Goal: Information Seeking & Learning: Learn about a topic

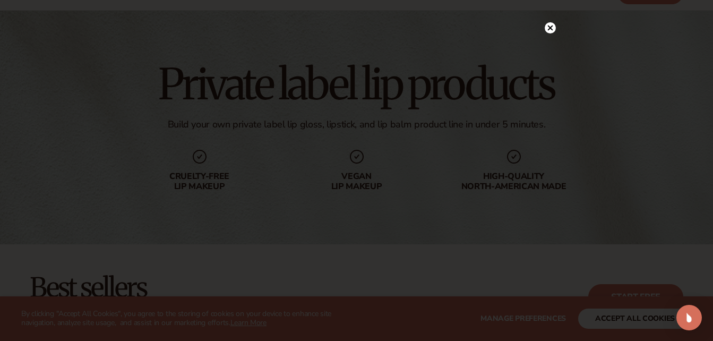
scroll to position [45, 0]
click at [551, 50] on icon at bounding box center [550, 49] width 5 height 5
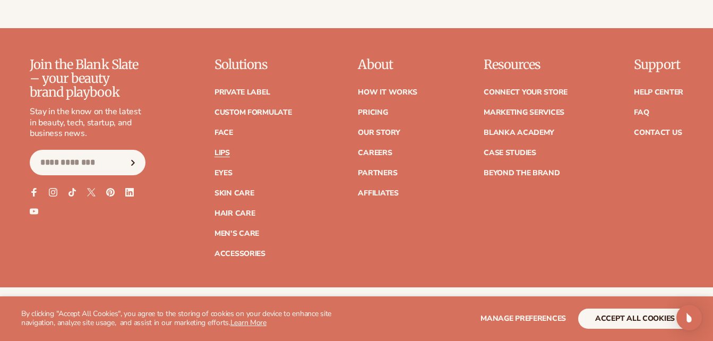
scroll to position [2045, 0]
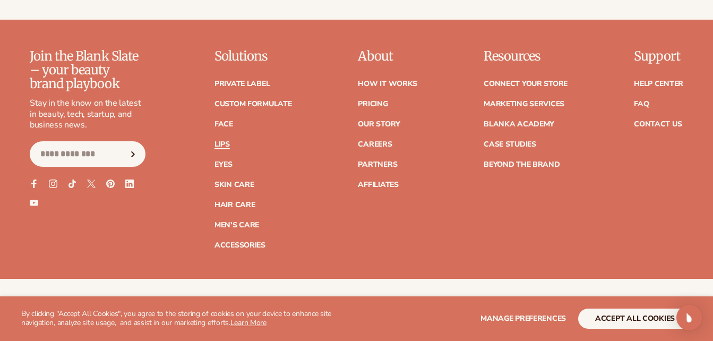
click at [222, 142] on link "Lips" at bounding box center [222, 144] width 15 height 7
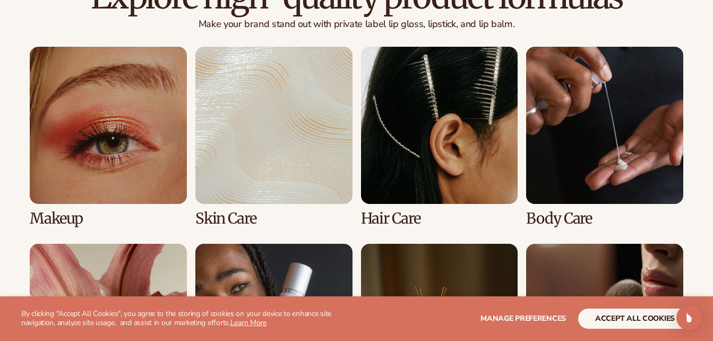
scroll to position [803, 0]
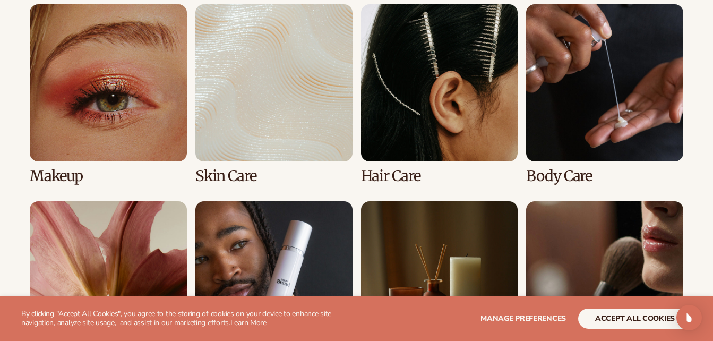
click at [138, 135] on link "1 / 8" at bounding box center [108, 94] width 157 height 180
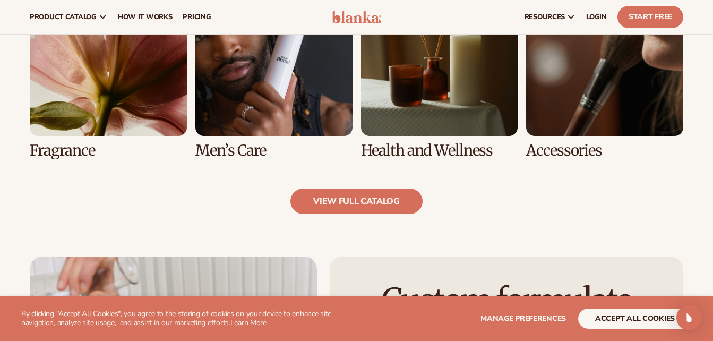
scroll to position [1017, 0]
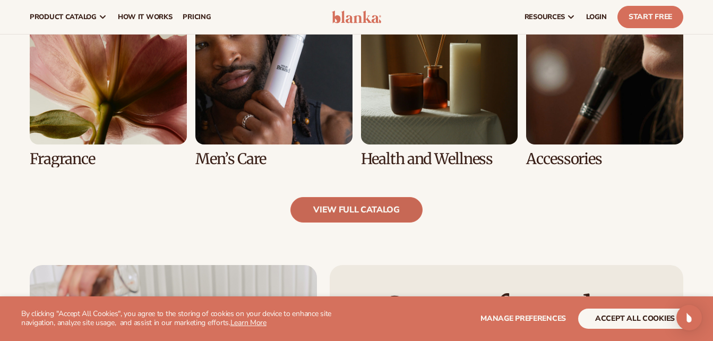
click at [405, 207] on link "view full catalog" at bounding box center [357, 210] width 132 height 26
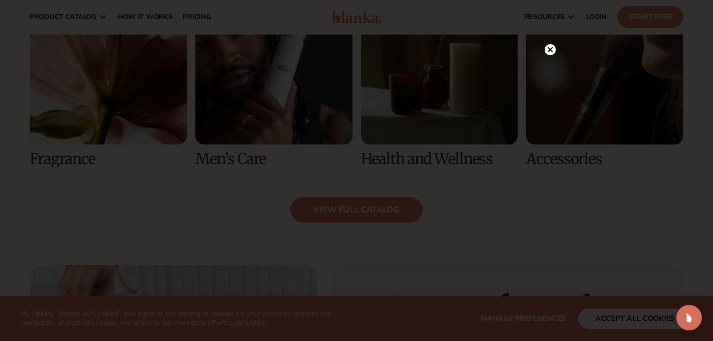
click at [548, 52] on circle at bounding box center [550, 49] width 11 height 11
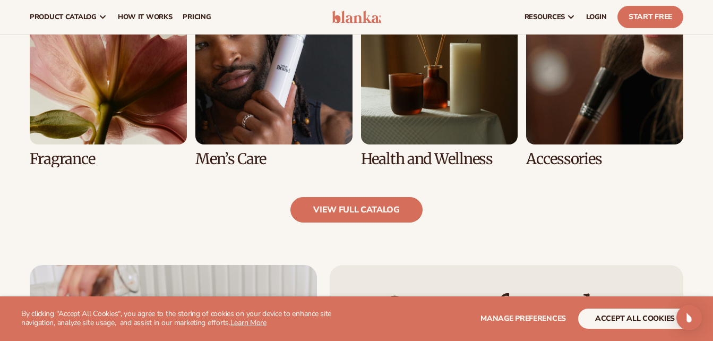
click at [497, 126] on link "7 / 8" at bounding box center [439, 77] width 157 height 180
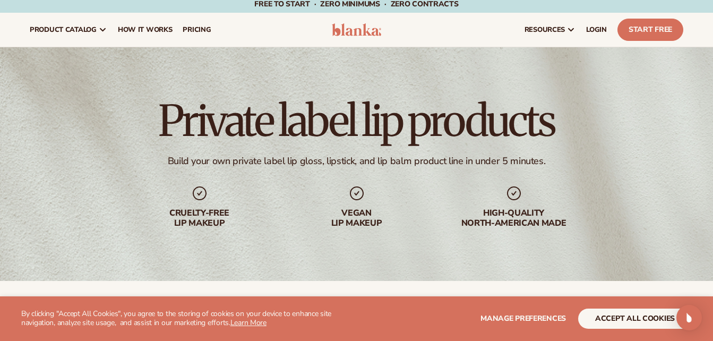
scroll to position [0, 0]
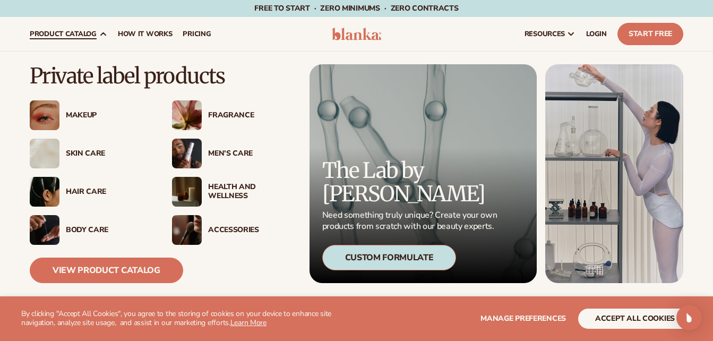
click at [235, 113] on div "Fragrance" at bounding box center [250, 115] width 85 height 9
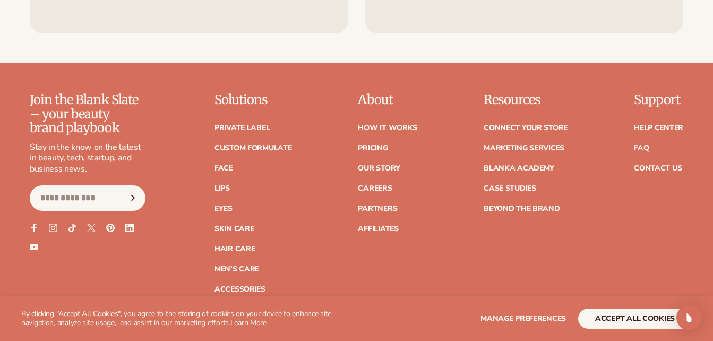
scroll to position [1812, 0]
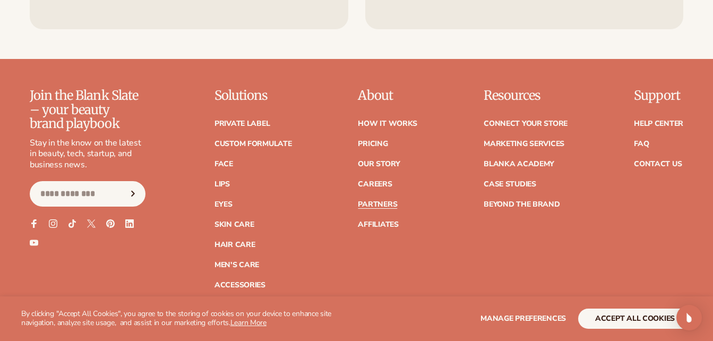
click at [390, 203] on link "Partners" at bounding box center [377, 204] width 39 height 7
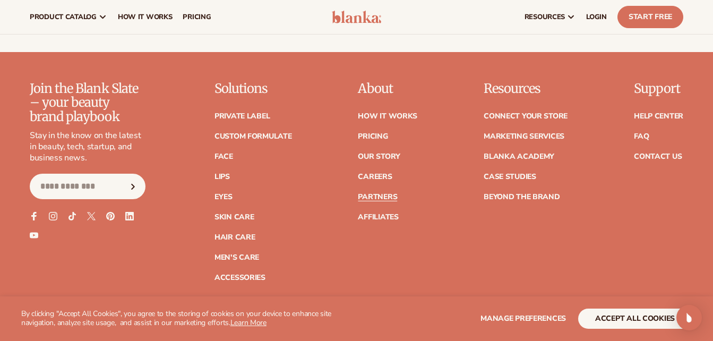
scroll to position [1844, 0]
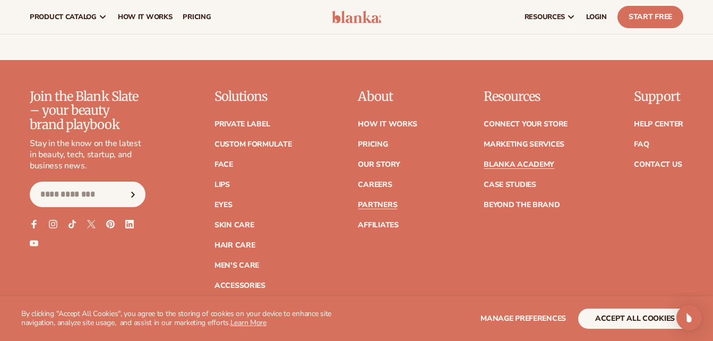
click at [542, 161] on link "Blanka Academy" at bounding box center [519, 164] width 71 height 7
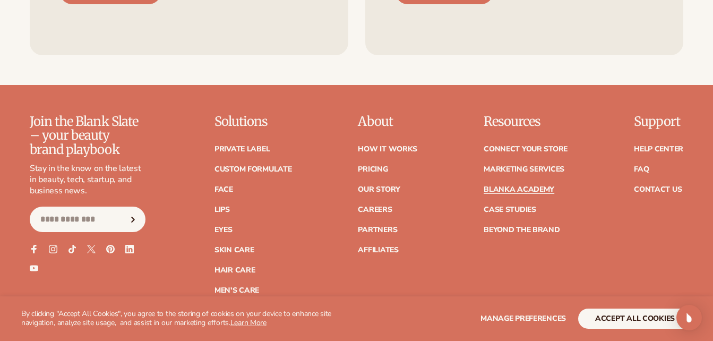
scroll to position [2060, 0]
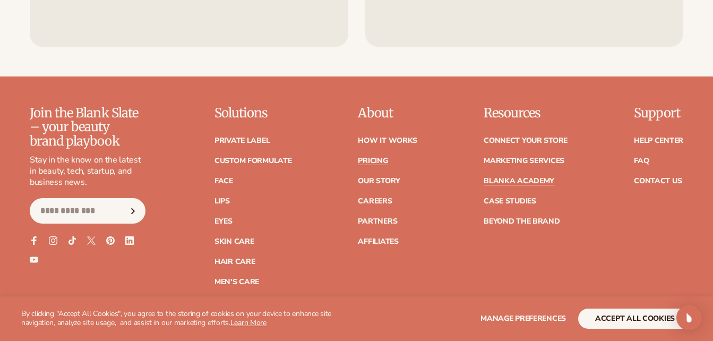
click at [371, 157] on link "Pricing" at bounding box center [373, 160] width 30 height 7
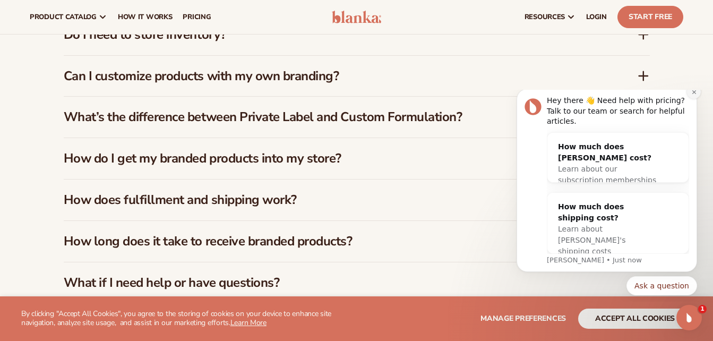
click at [689, 99] on button "Dismiss notification" at bounding box center [694, 92] width 14 height 14
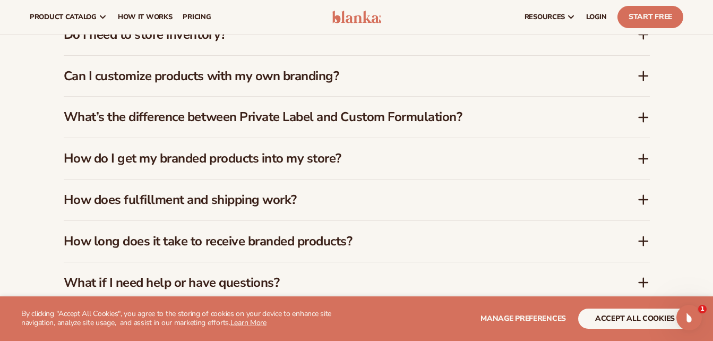
click at [644, 235] on icon at bounding box center [644, 241] width 13 height 13
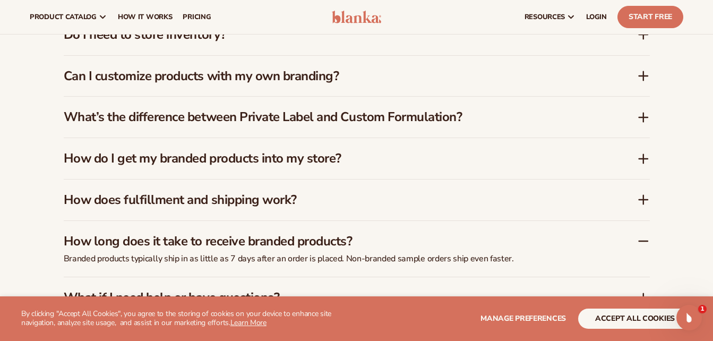
click at [646, 193] on icon at bounding box center [644, 199] width 13 height 13
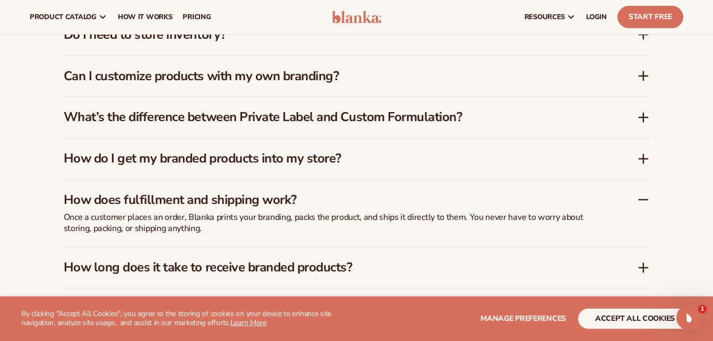
click at [645, 152] on icon at bounding box center [644, 158] width 13 height 13
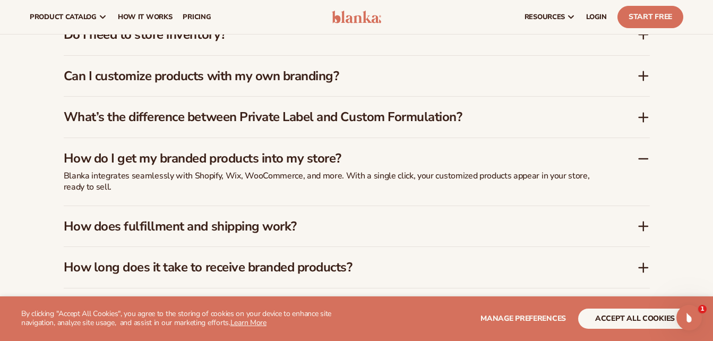
click at [642, 70] on icon at bounding box center [644, 76] width 13 height 13
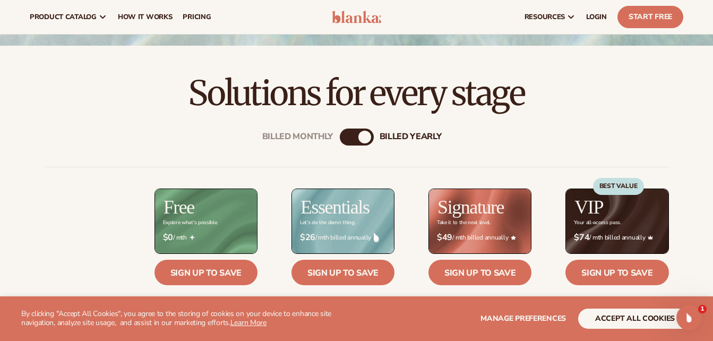
scroll to position [59, 0]
